Goal: Information Seeking & Learning: Learn about a topic

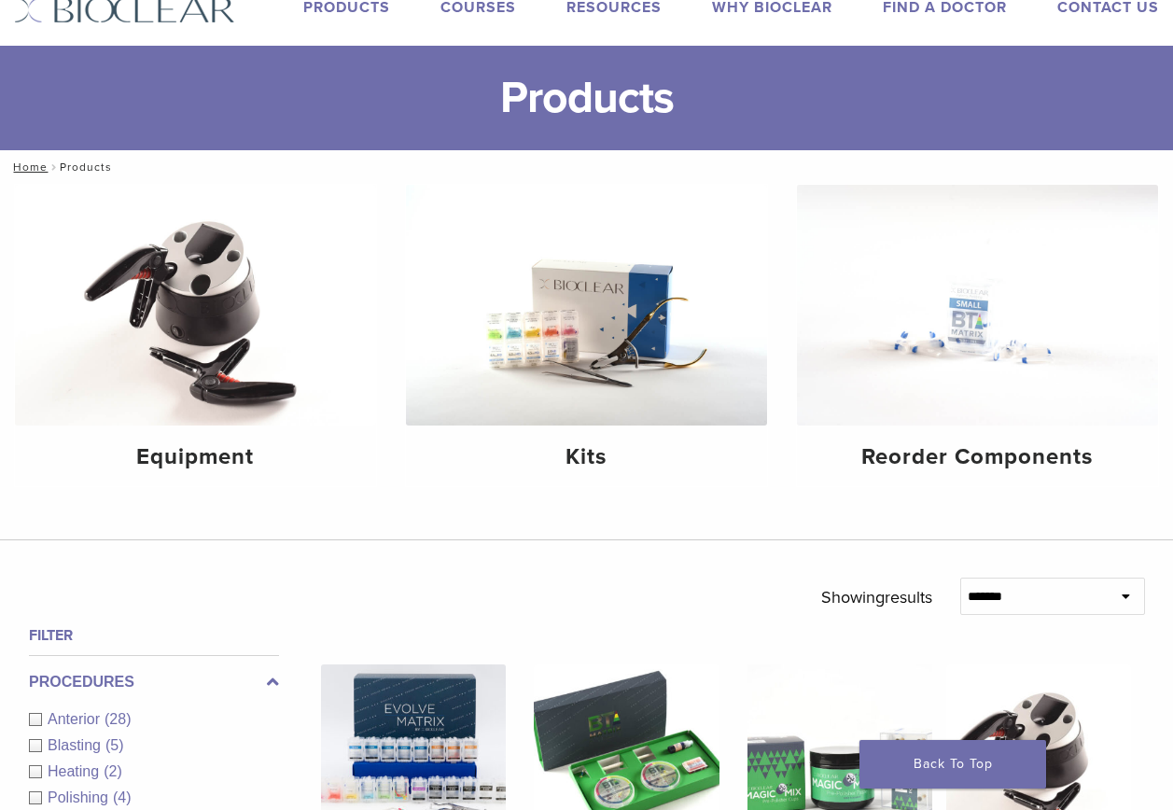
scroll to position [93, 0]
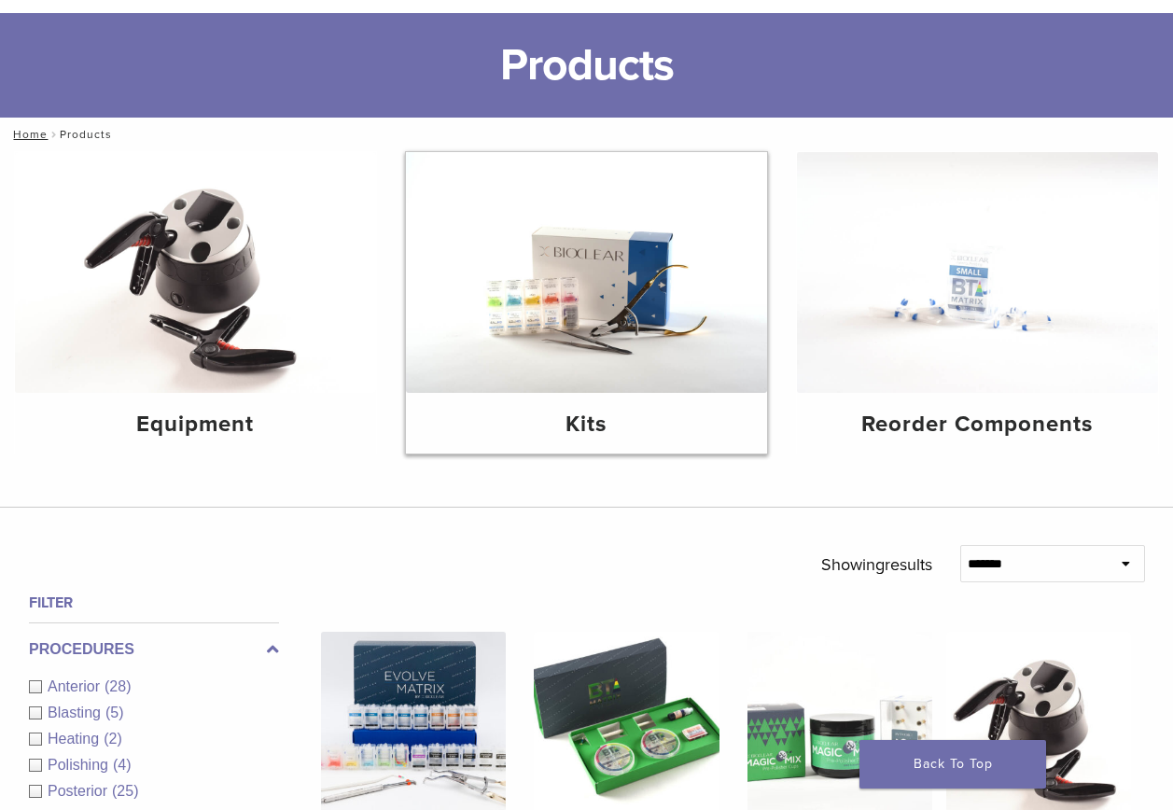
click at [566, 342] on img at bounding box center [586, 272] width 361 height 241
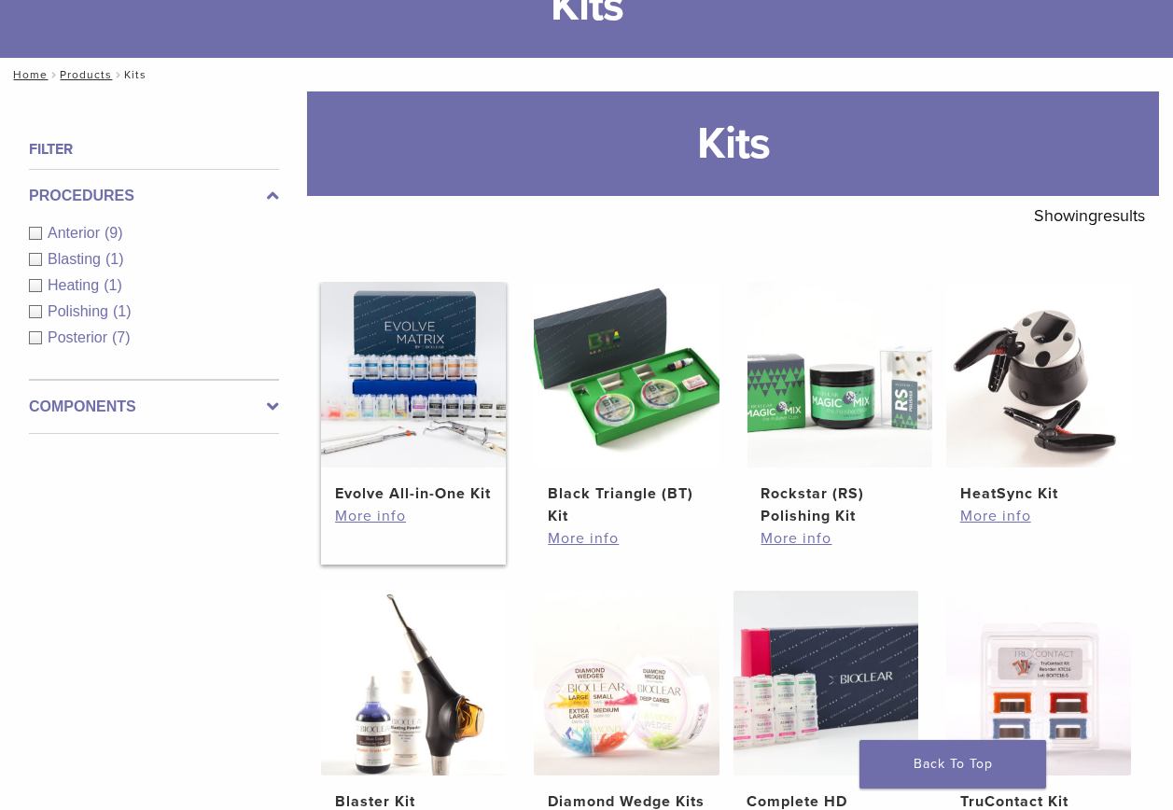
scroll to position [187, 0]
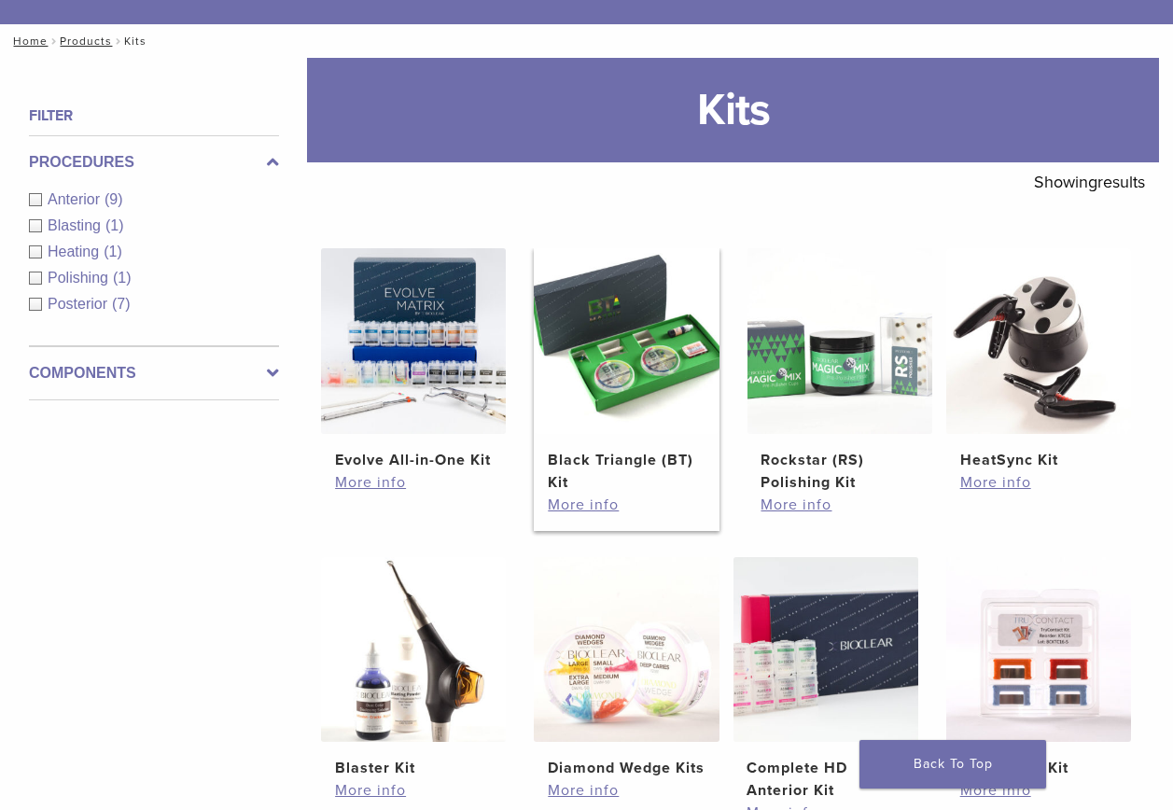
click at [597, 475] on h2 "Black Triangle (BT) Kit" at bounding box center [626, 471] width 157 height 45
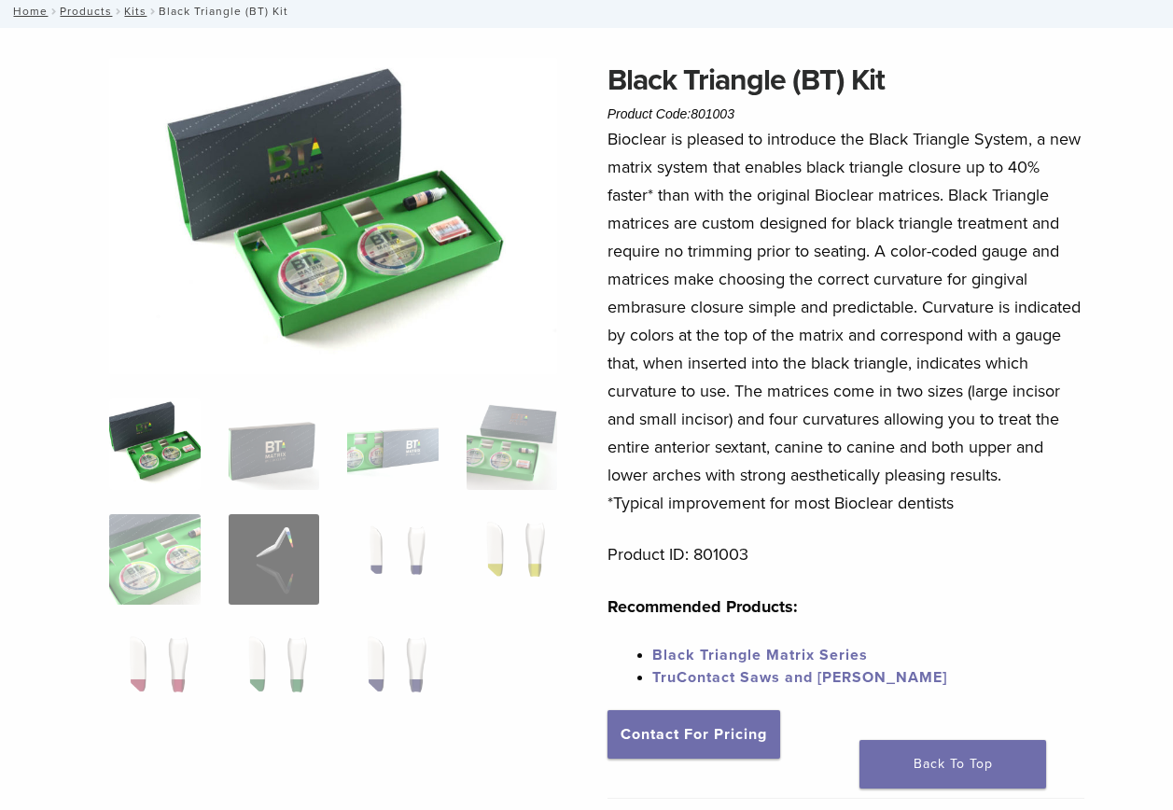
scroll to position [93, 0]
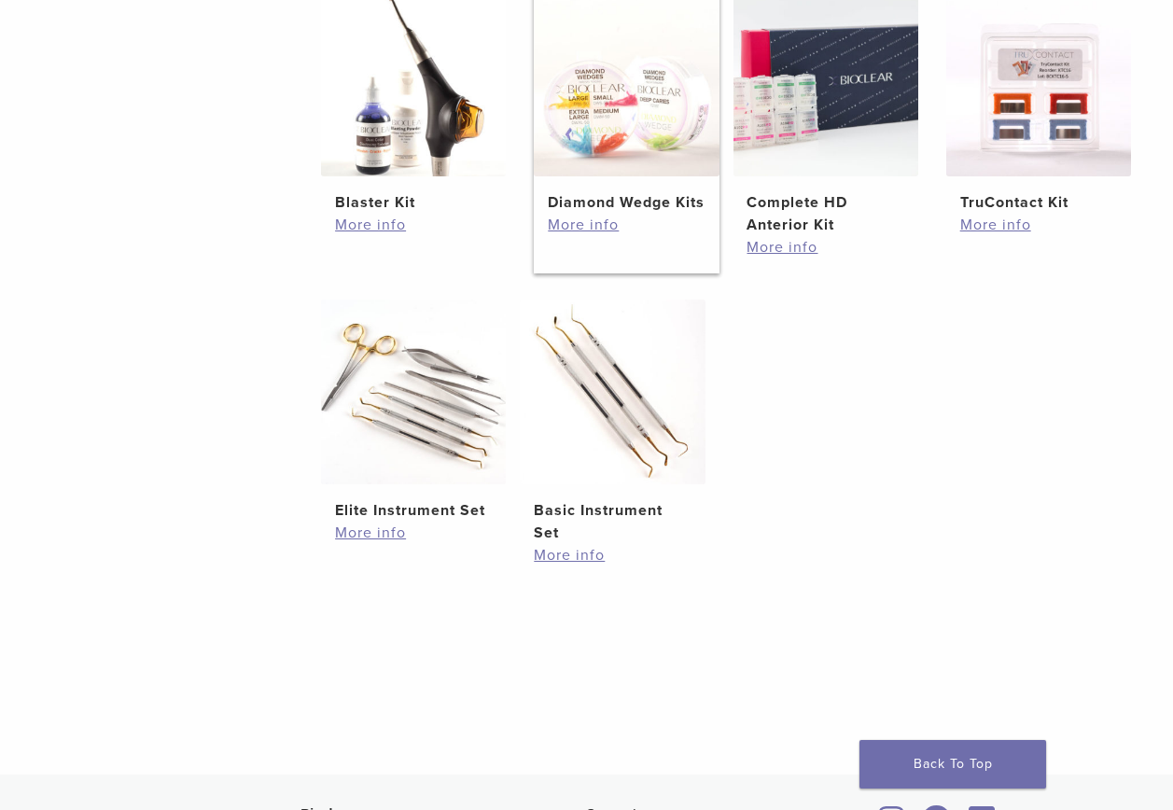
scroll to position [840, 0]
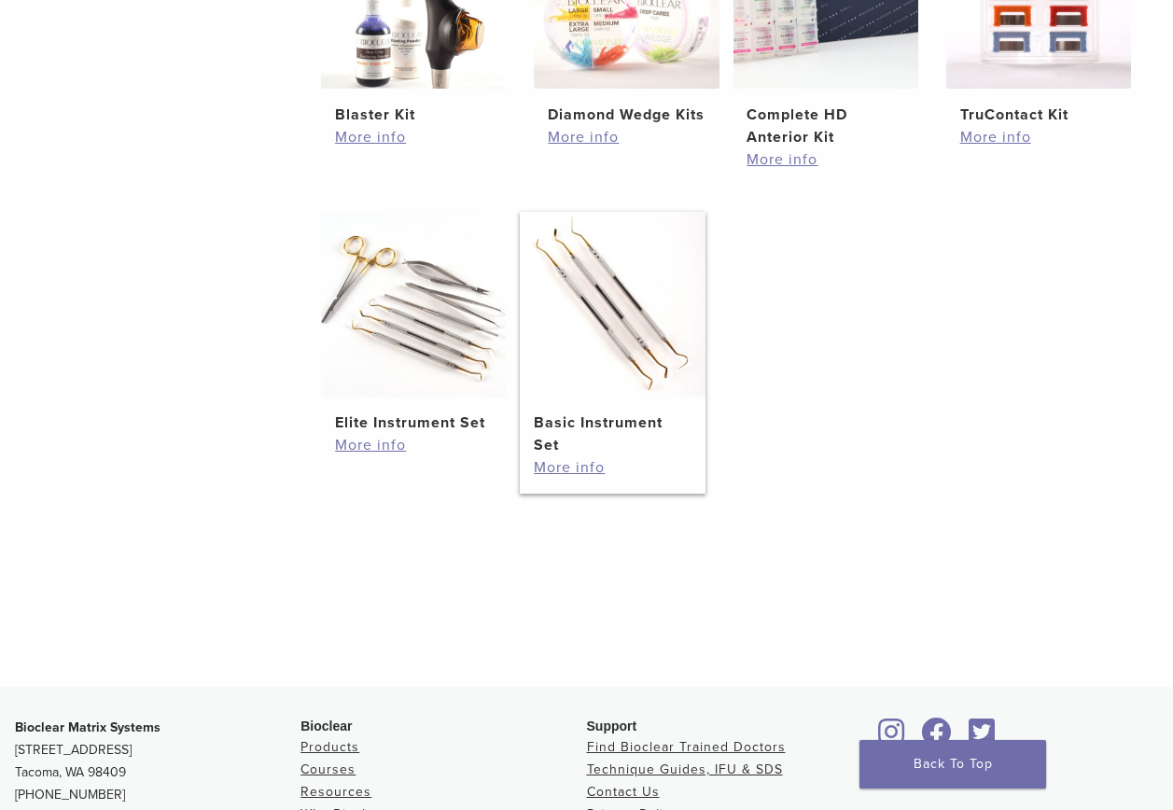
click at [615, 365] on img at bounding box center [612, 304] width 185 height 185
